Goal: Information Seeking & Learning: Find specific fact

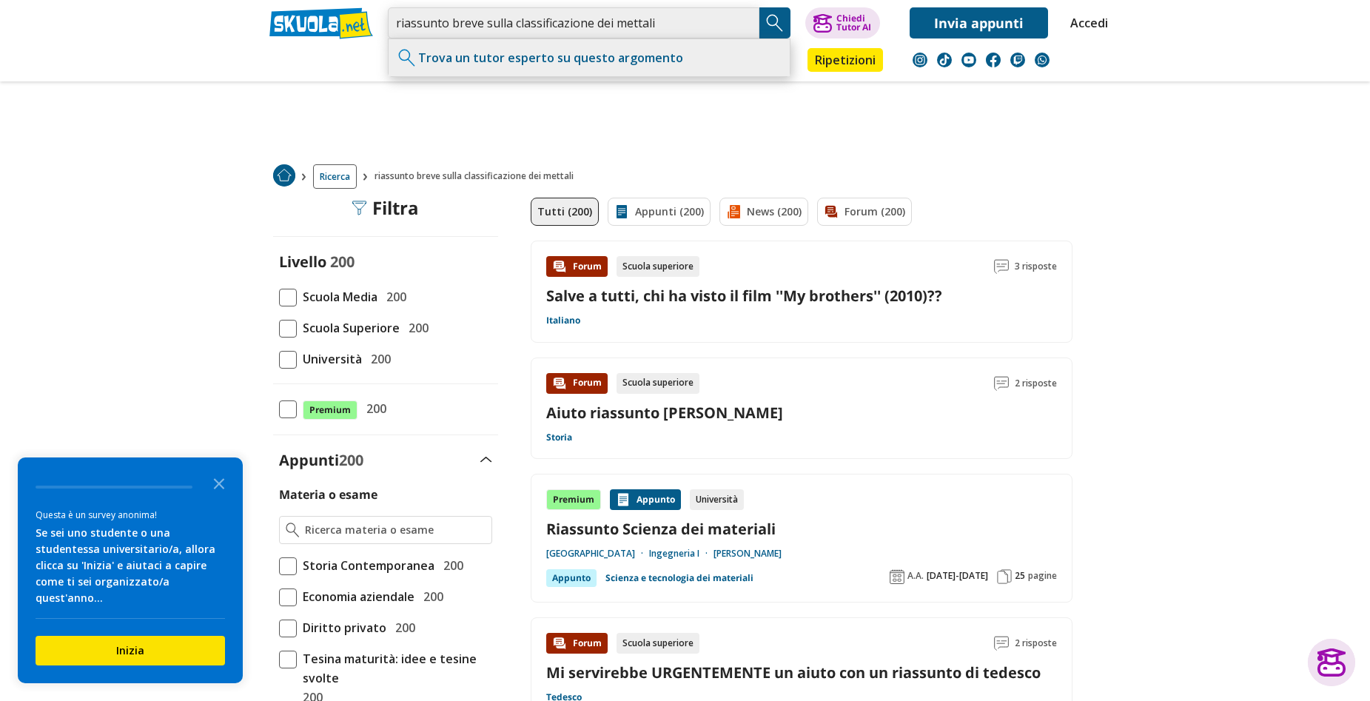
drag, startPoint x: 642, startPoint y: 22, endPoint x: 654, endPoint y: 23, distance: 11.9
click at [643, 22] on input "riassunto breve sulla classificazione dei mettali" at bounding box center [574, 22] width 372 height 31
click at [654, 23] on input "riassunto breve sulla classificazione dei mettali" at bounding box center [574, 22] width 372 height 31
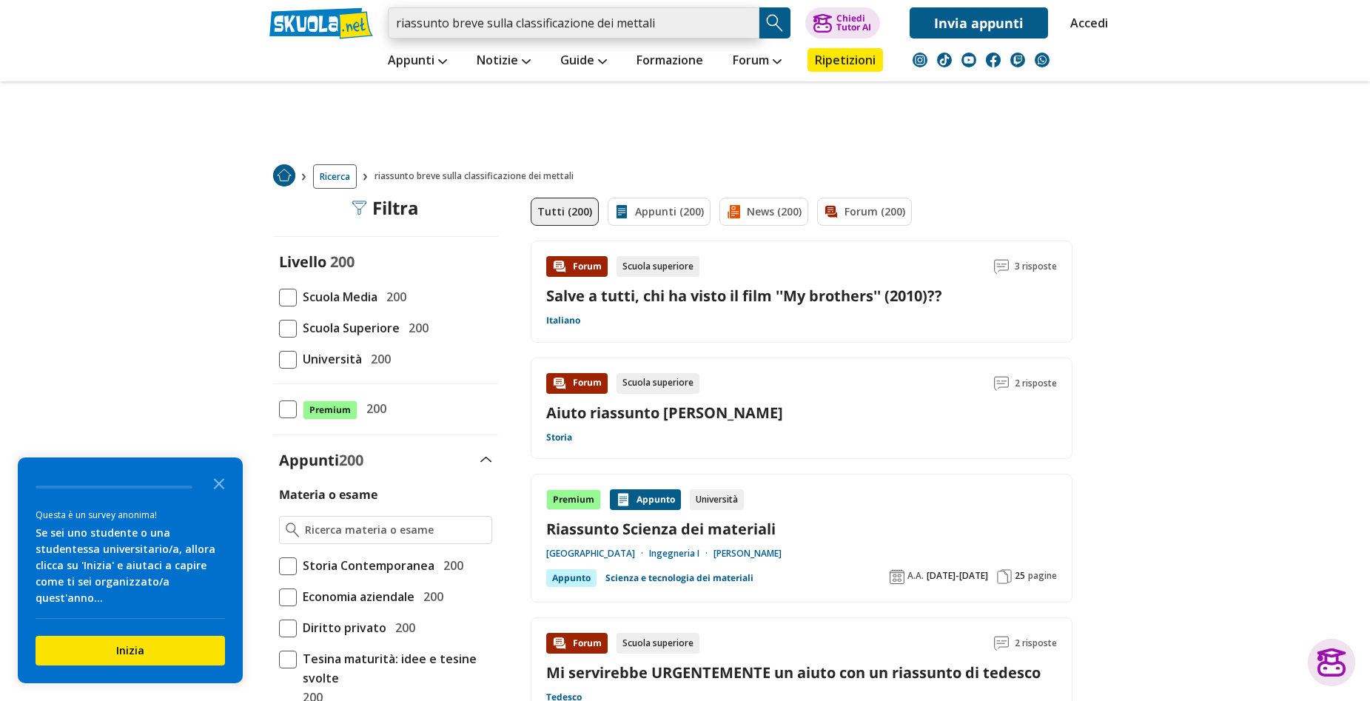
click at [548, 24] on input "riassunto breve sulla classificazione dei mettali" at bounding box center [574, 22] width 372 height 31
click at [739, 27] on input "riassunto breve sulla classificazione dei mettali" at bounding box center [574, 22] width 372 height 31
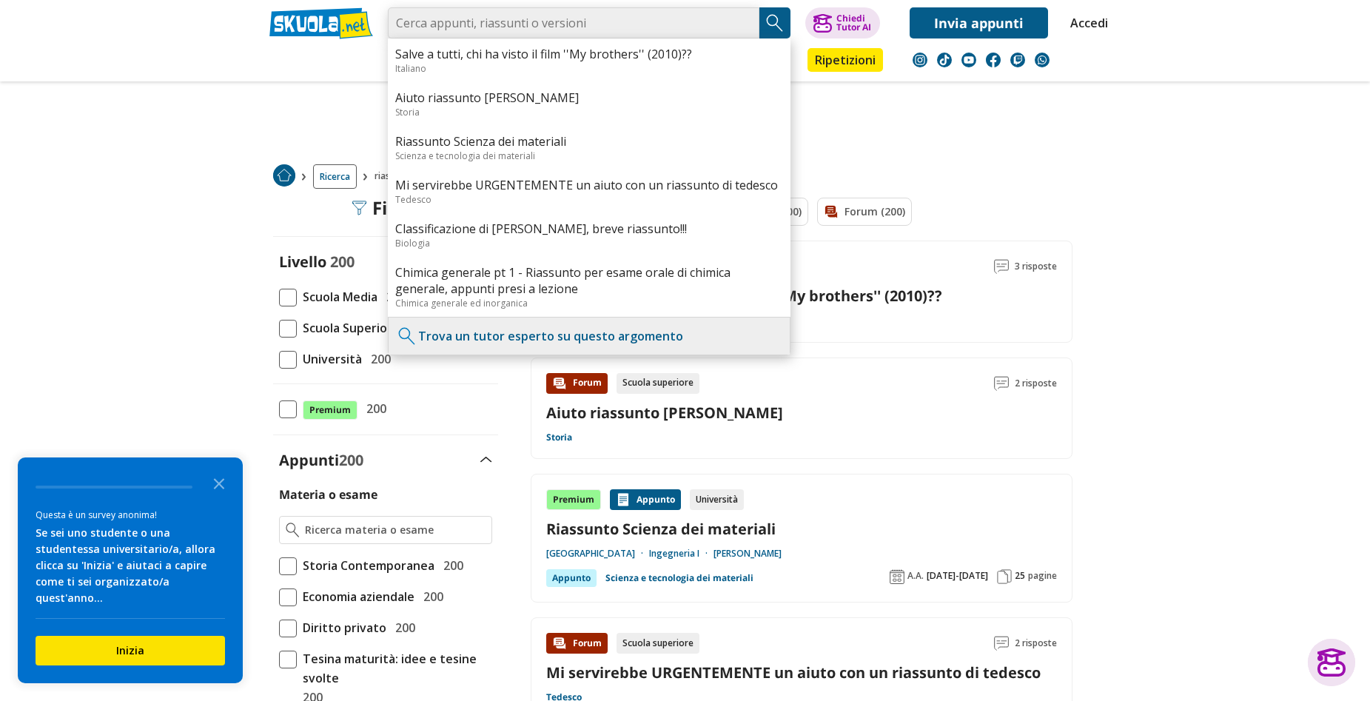
type input "g"
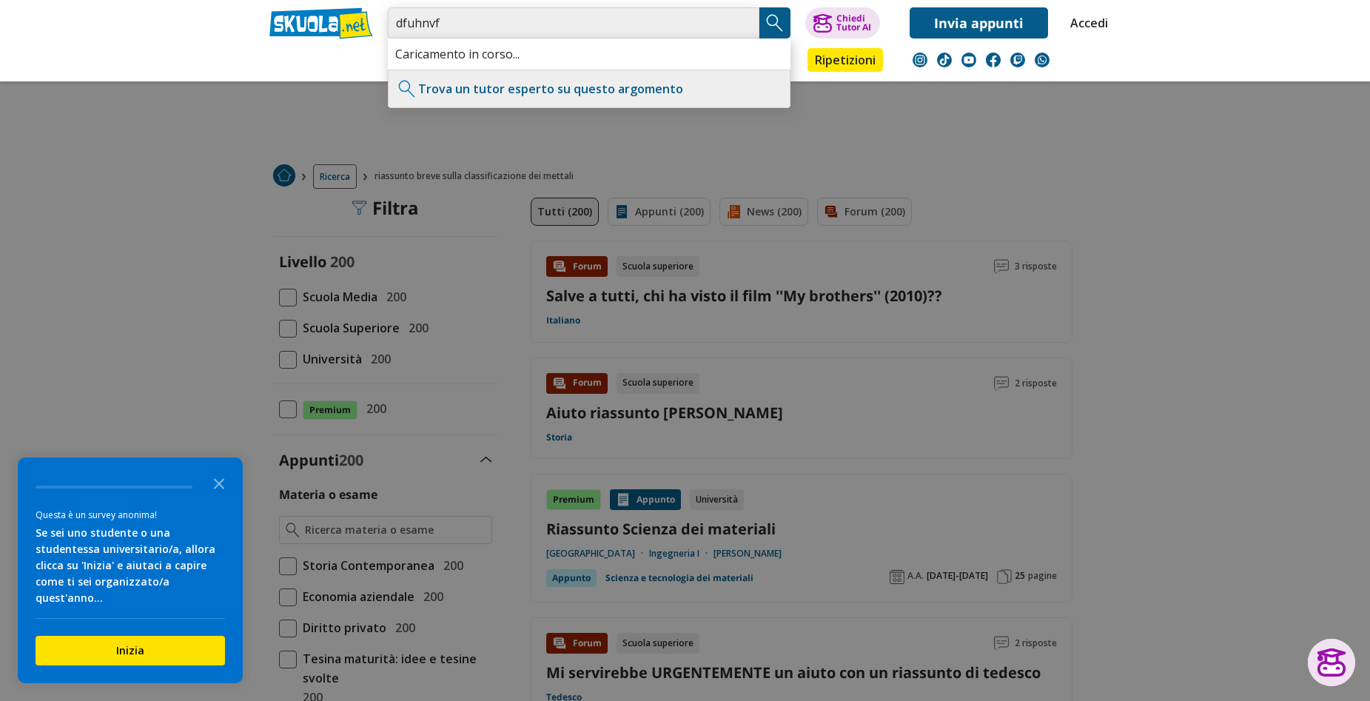
type input "dfuhnvf"
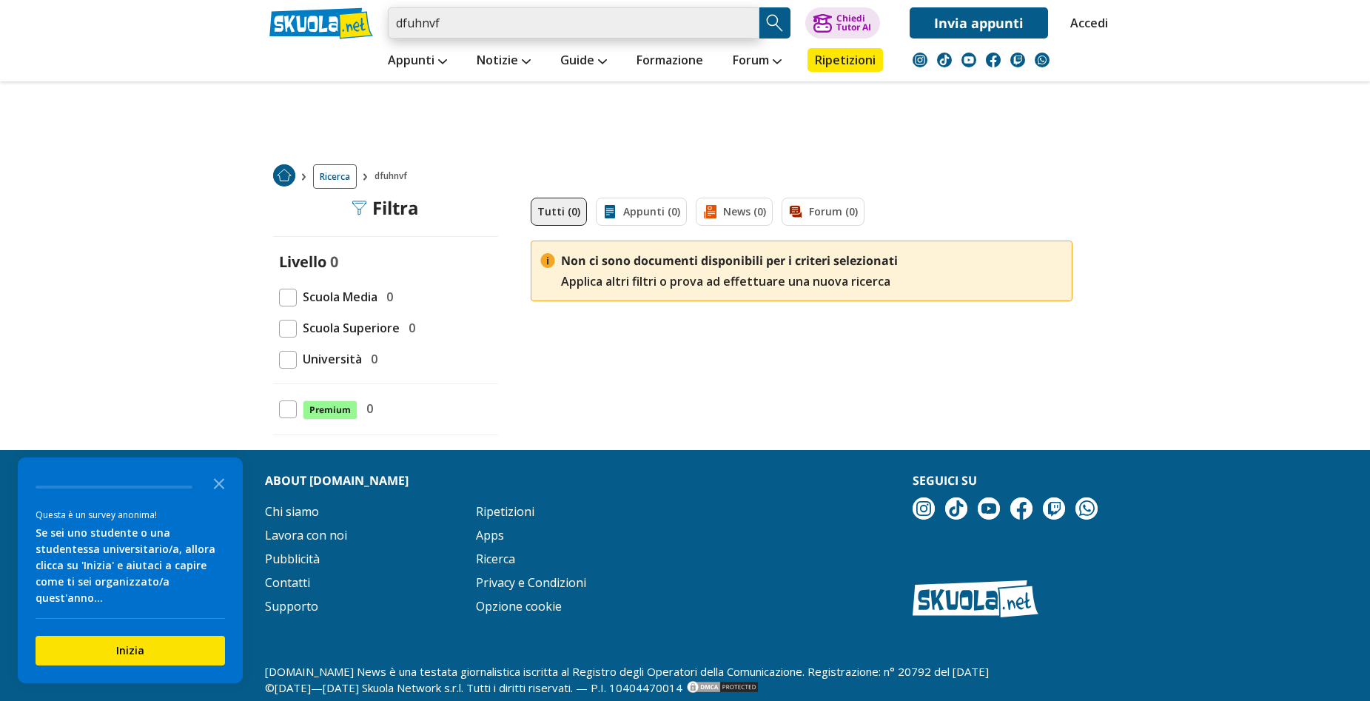
click at [744, 27] on input "dfuhnvf" at bounding box center [574, 22] width 372 height 31
click at [210, 478] on icon "Close the survey" at bounding box center [219, 483] width 30 height 30
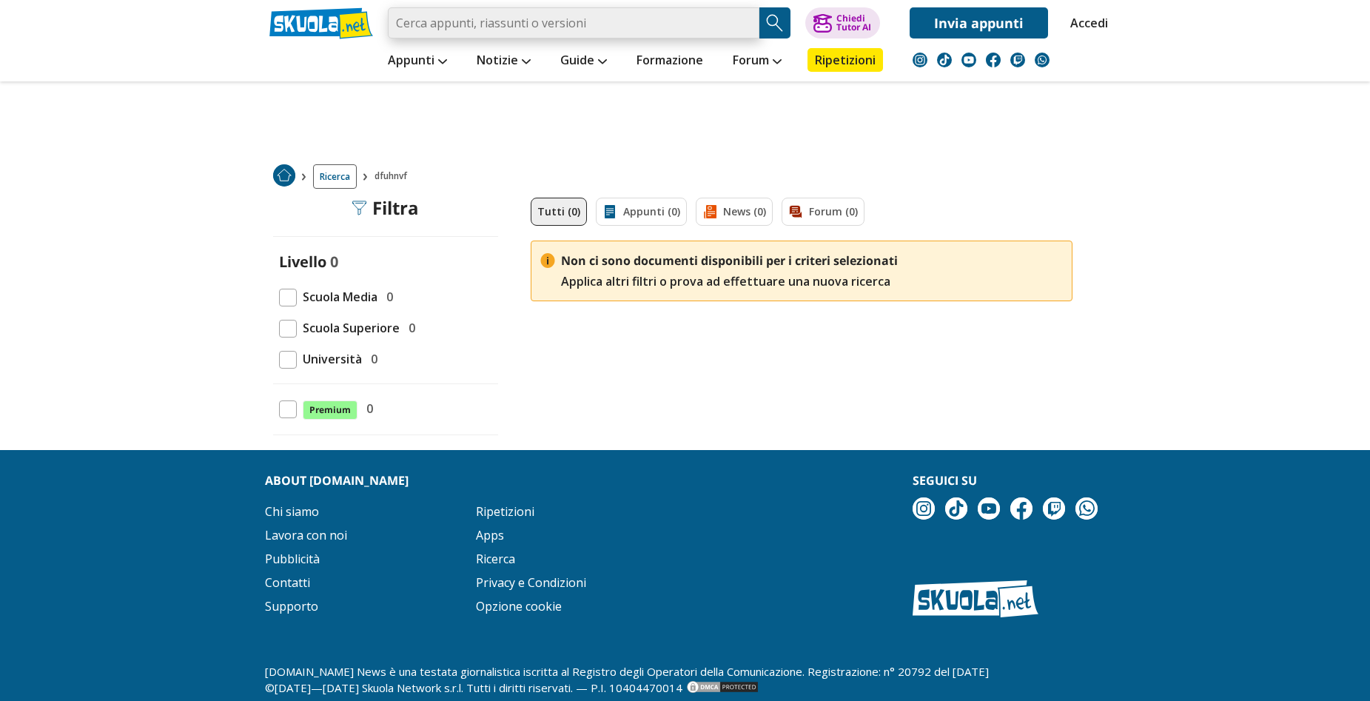
click at [483, 19] on input "search" at bounding box center [574, 22] width 372 height 31
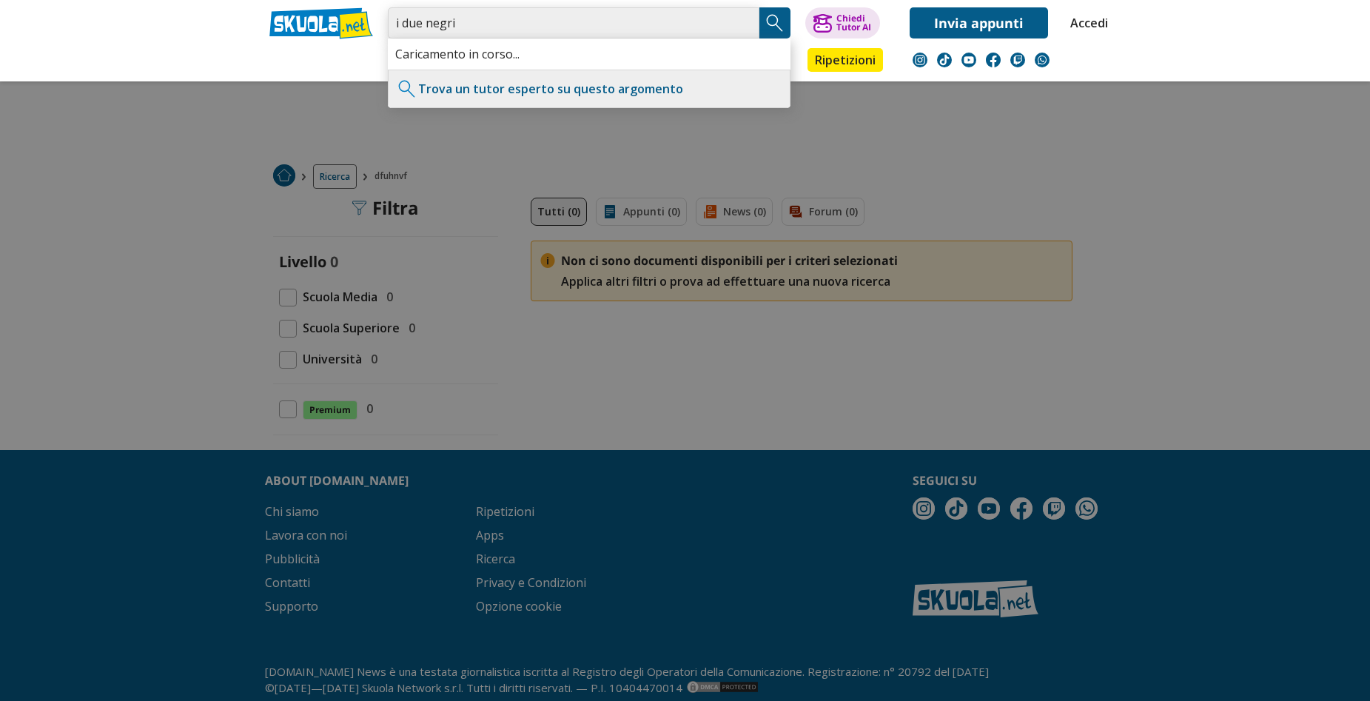
type input "i due negri"
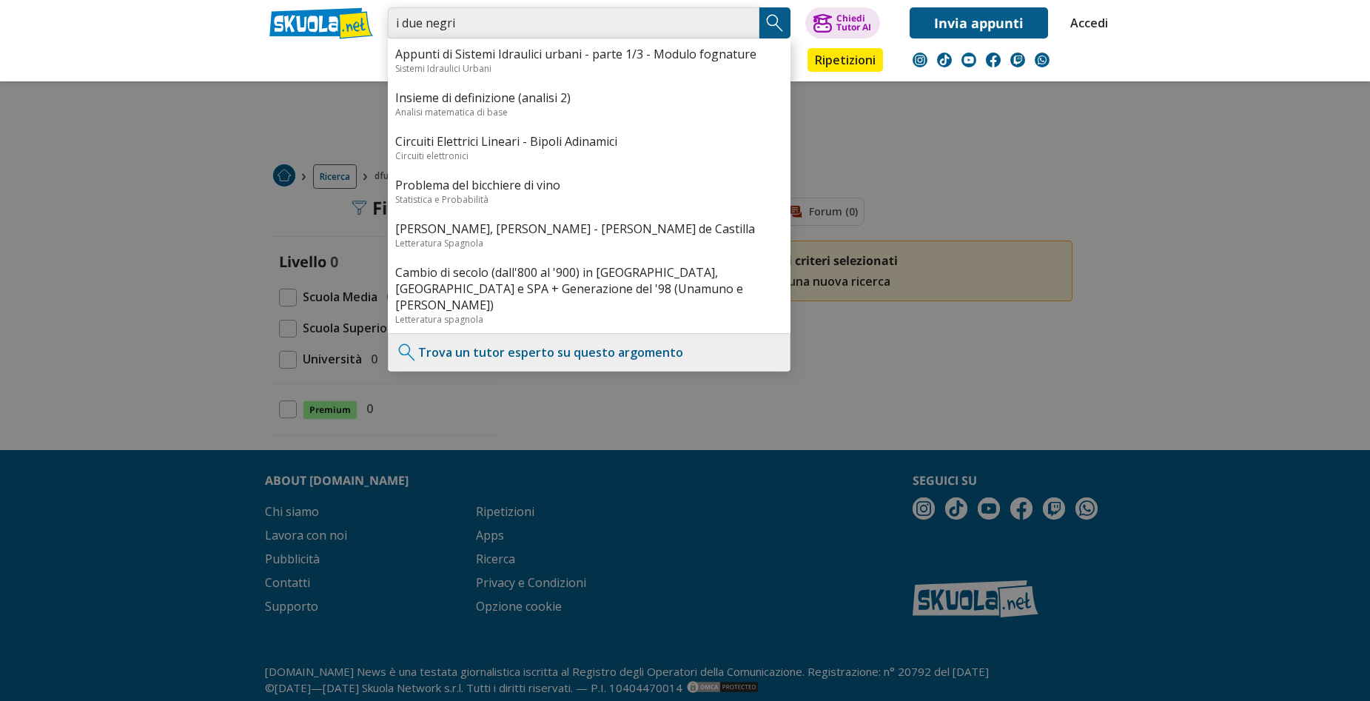
click at [745, 21] on input "i due negri" at bounding box center [574, 22] width 372 height 31
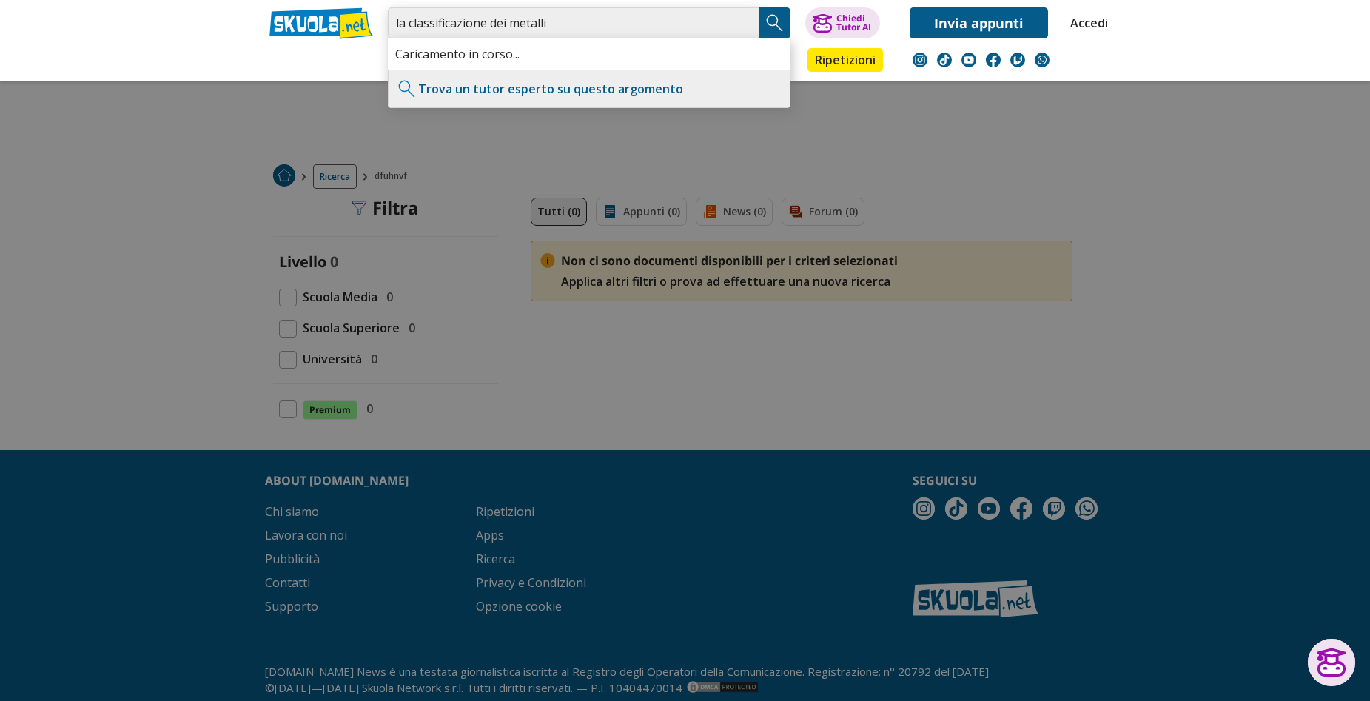
type input "la classificazione dei metalli"
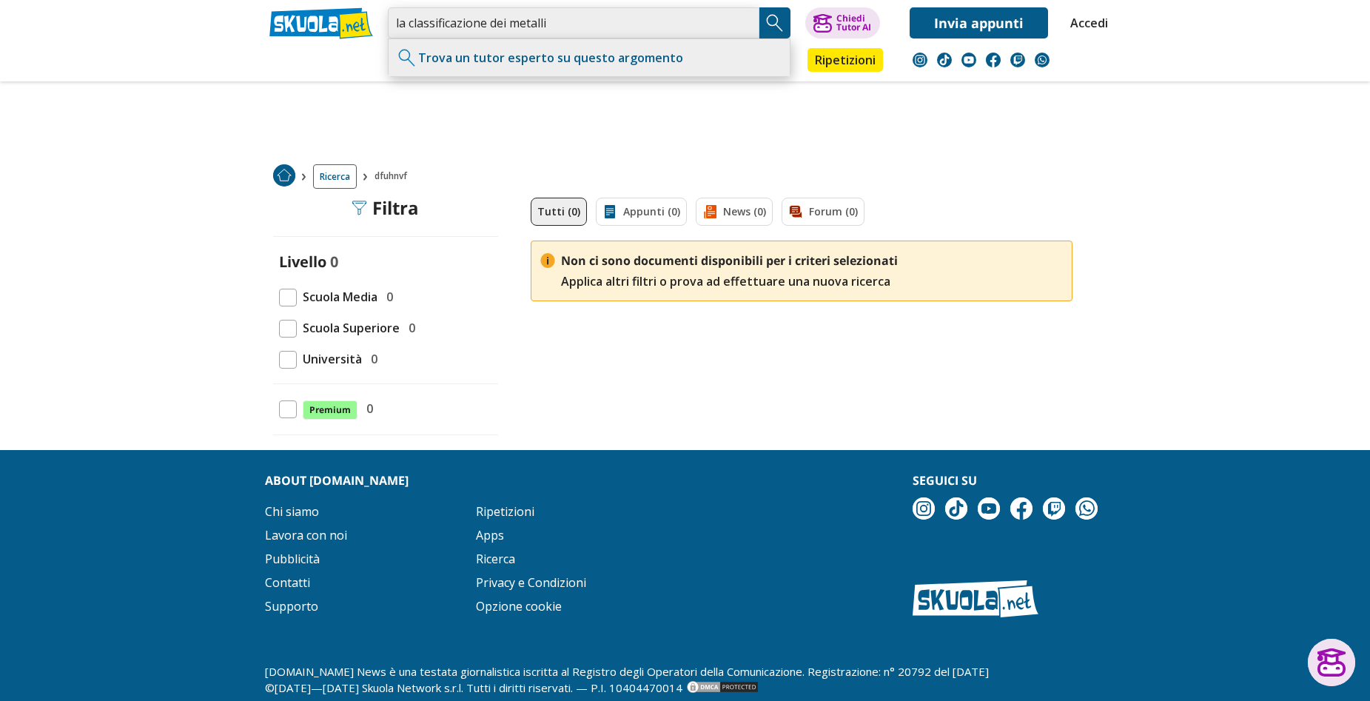
click at [746, 27] on input "la classificazione dei metalli" at bounding box center [574, 22] width 372 height 31
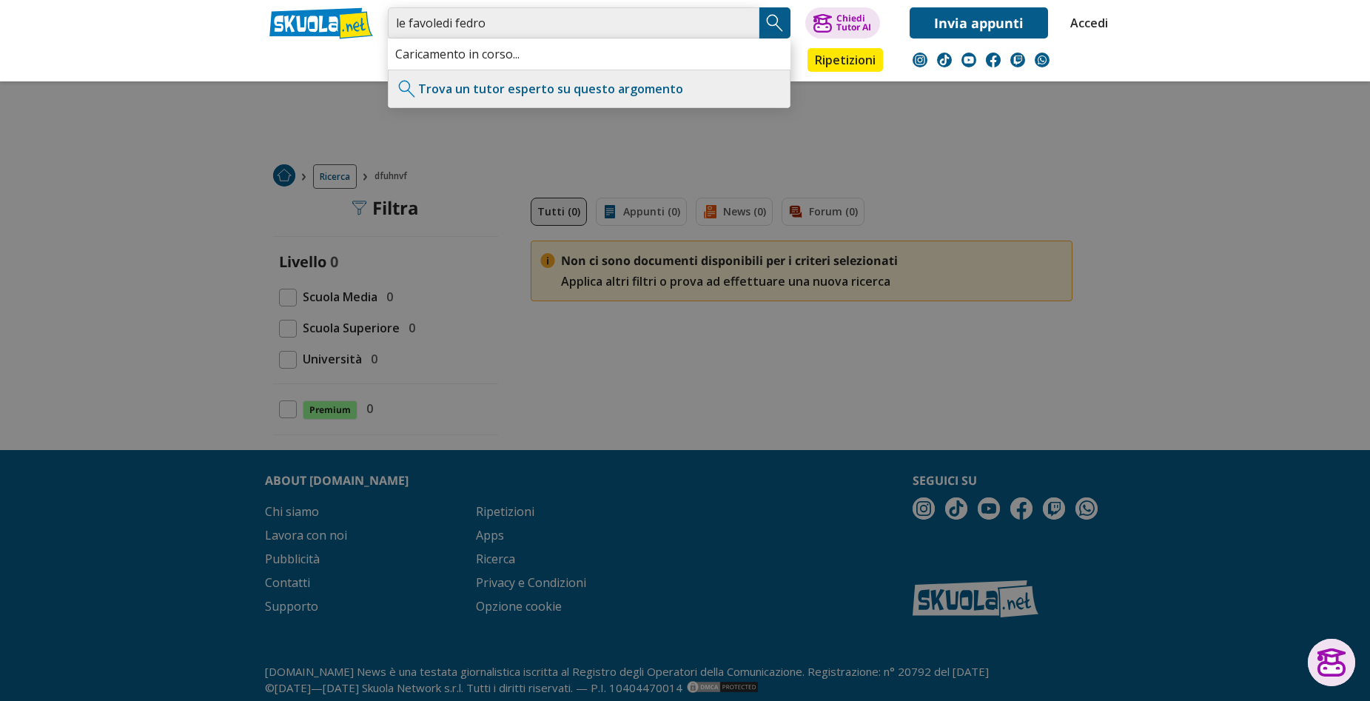
type input "le favoledi fedro"
